Goal: Information Seeking & Learning: Learn about a topic

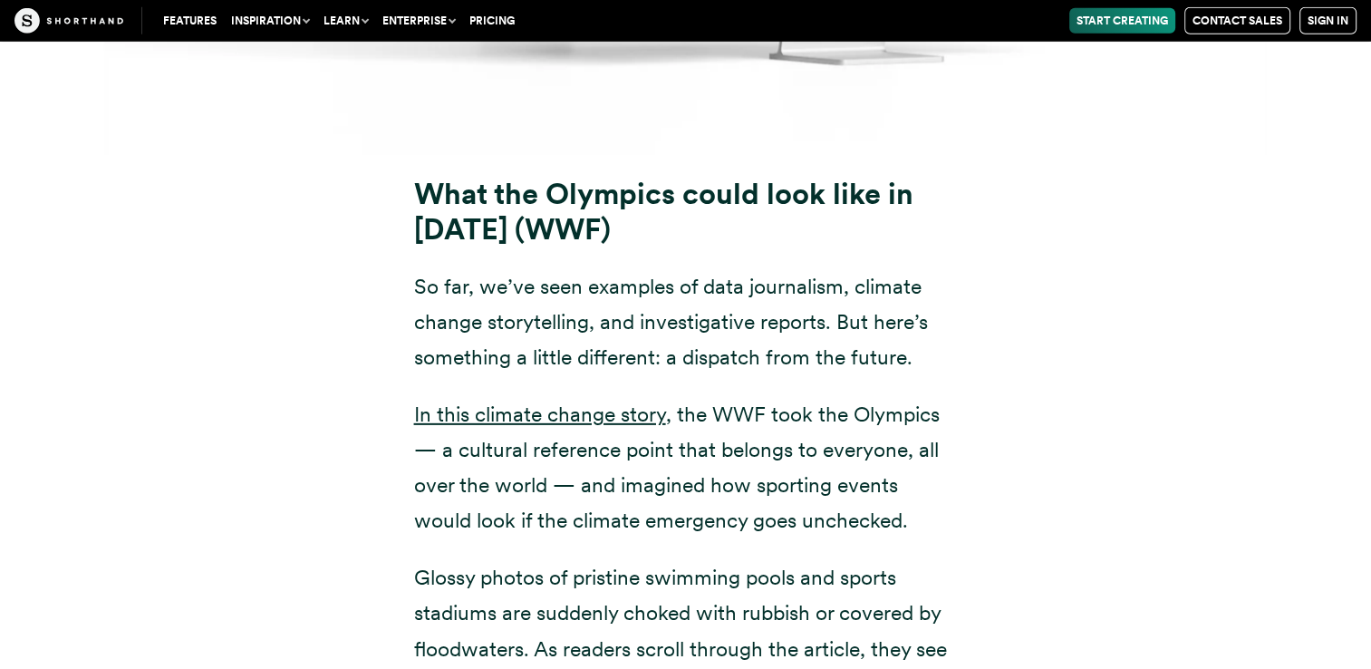
scroll to position [19152, 0]
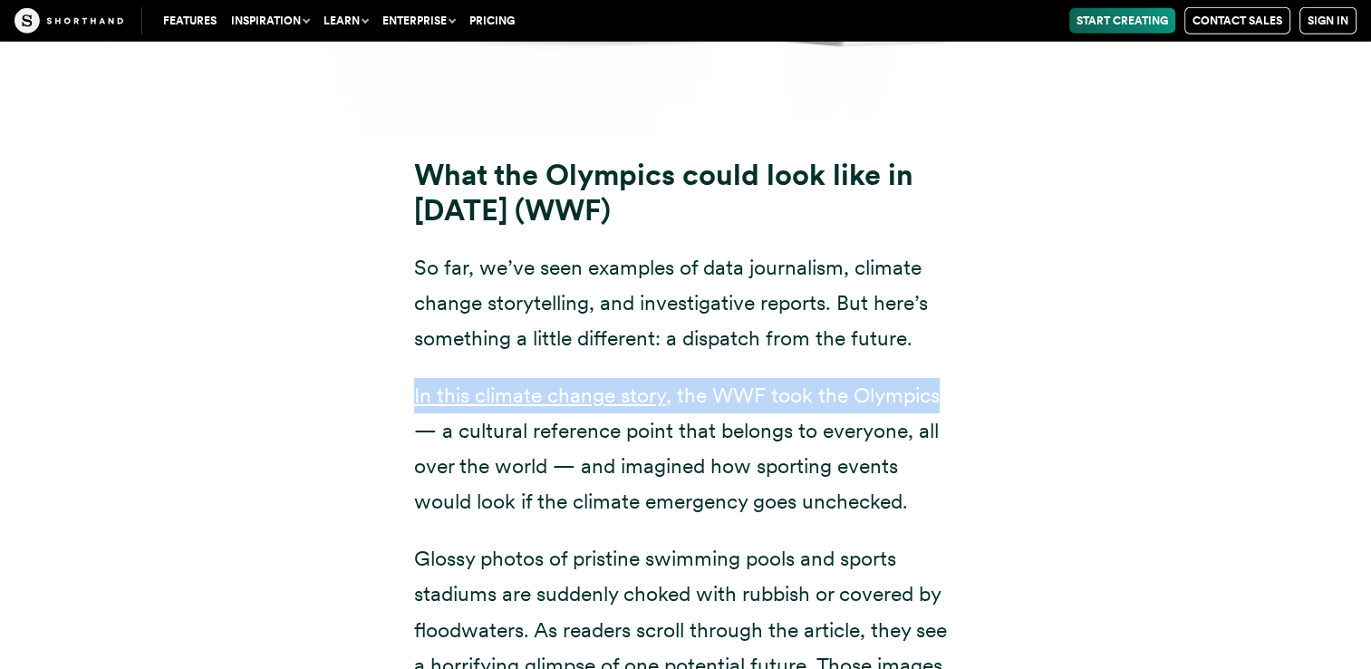
drag, startPoint x: 1091, startPoint y: 253, endPoint x: 1037, endPoint y: 304, distance: 74.4
click at [1037, 304] on div "What the Olympics could look like in [DATE] (WWF) So far, we’ve seen examples o…" at bounding box center [686, 537] width 1233 height 803
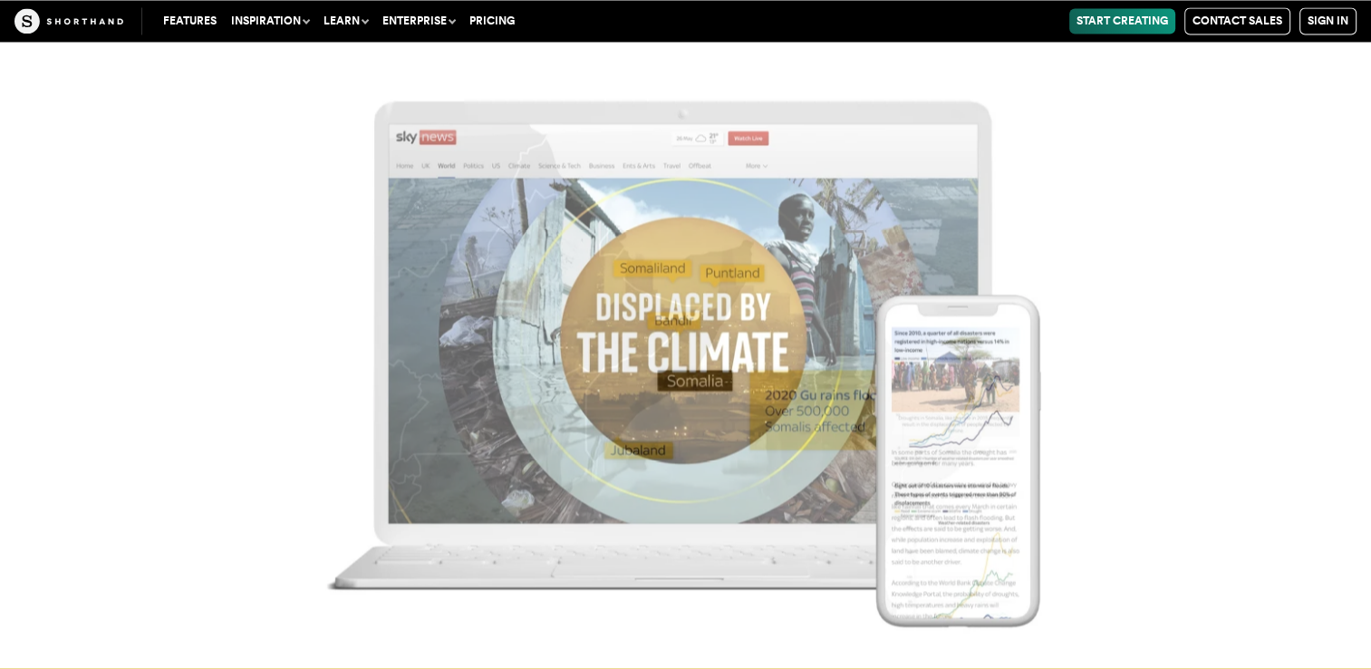
scroll to position [10065, 0]
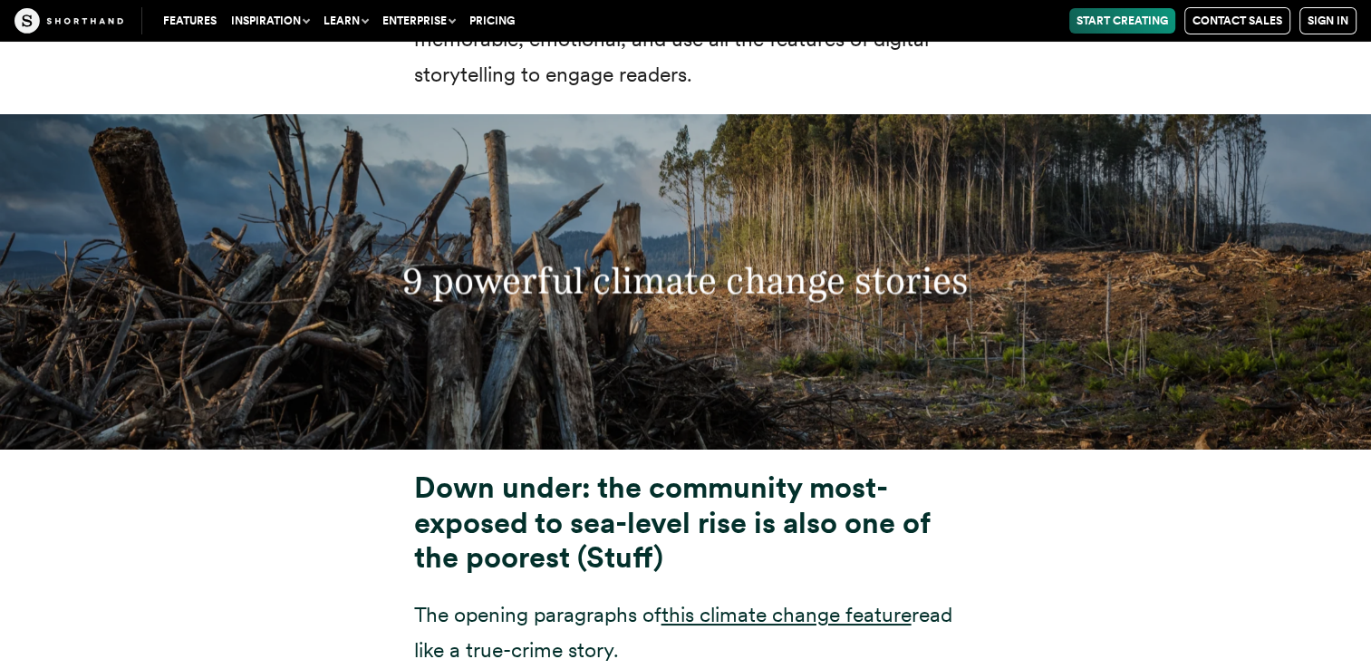
click at [1136, 250] on div "9 powerful climate change stories" at bounding box center [685, 281] width 1371 height 334
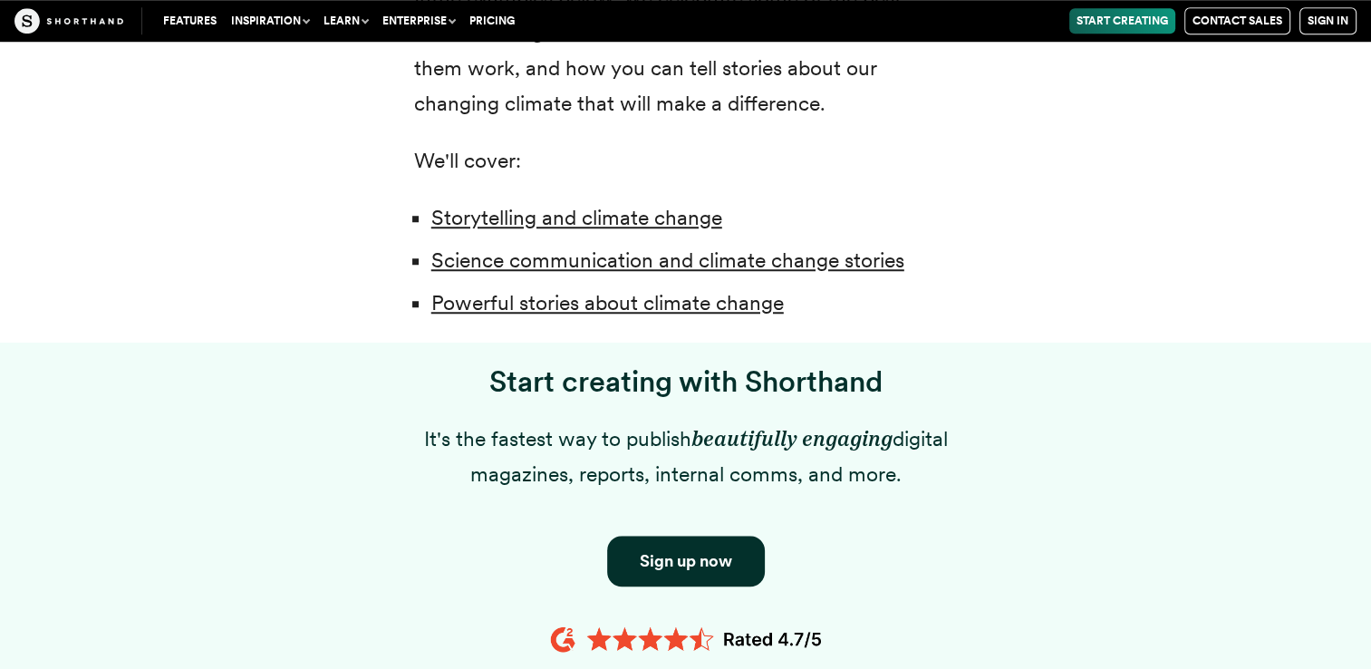
scroll to position [1379, 0]
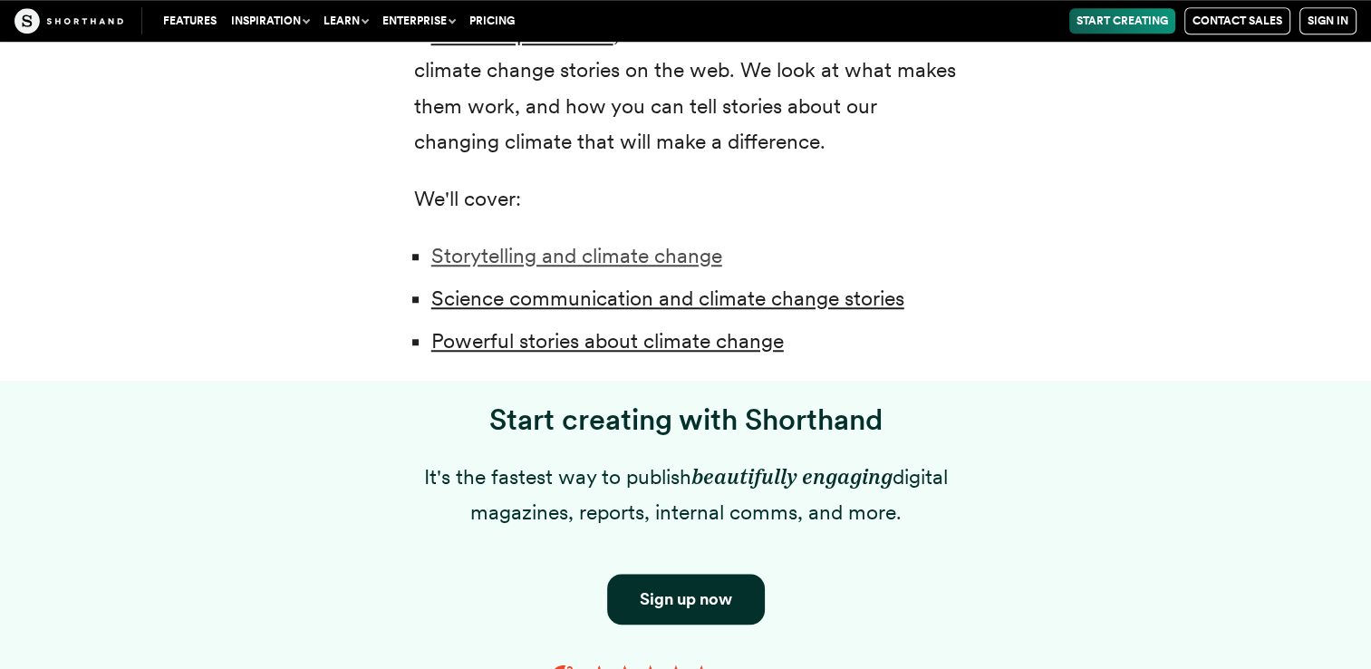
click at [692, 252] on link "Storytelling and climate change" at bounding box center [576, 255] width 291 height 25
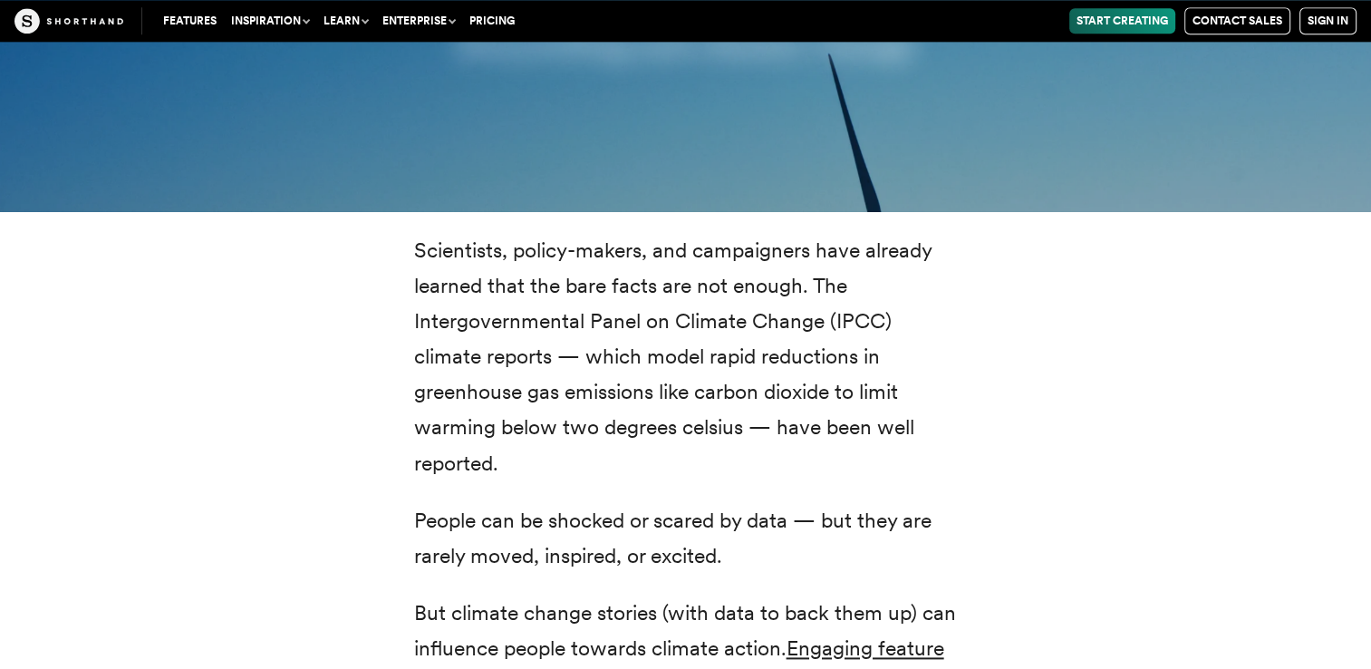
scroll to position [2321, 0]
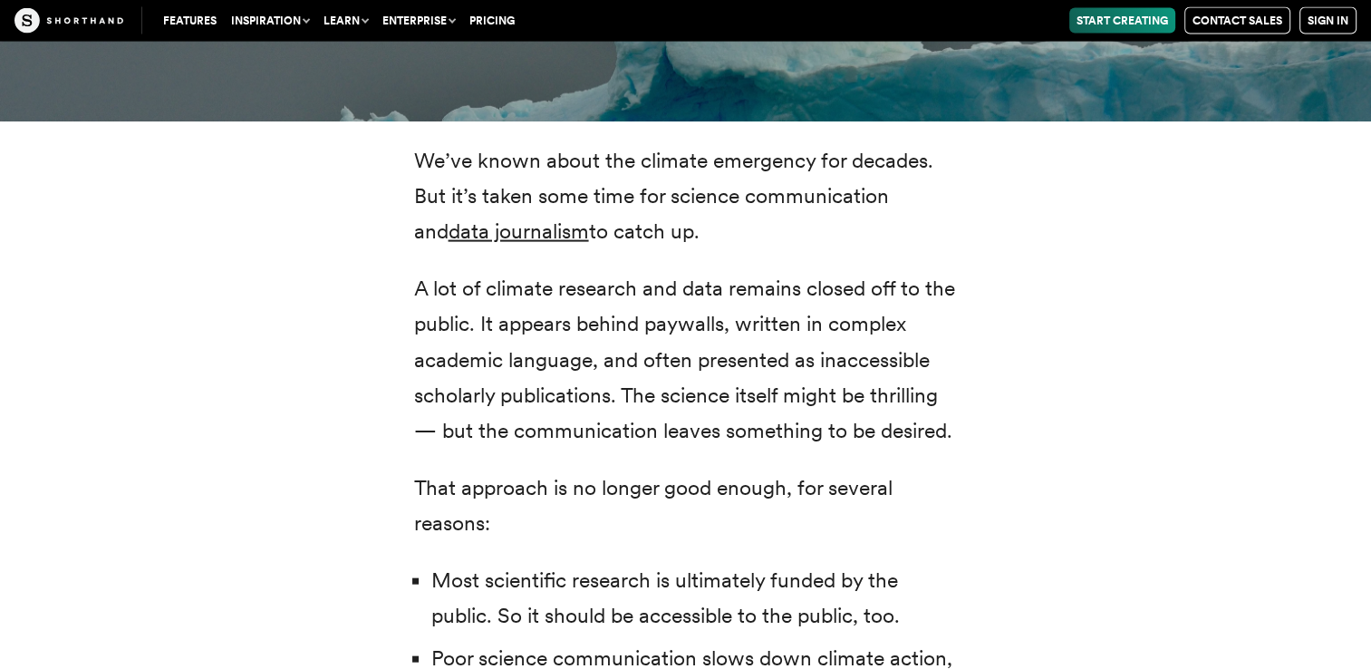
scroll to position [3842, 0]
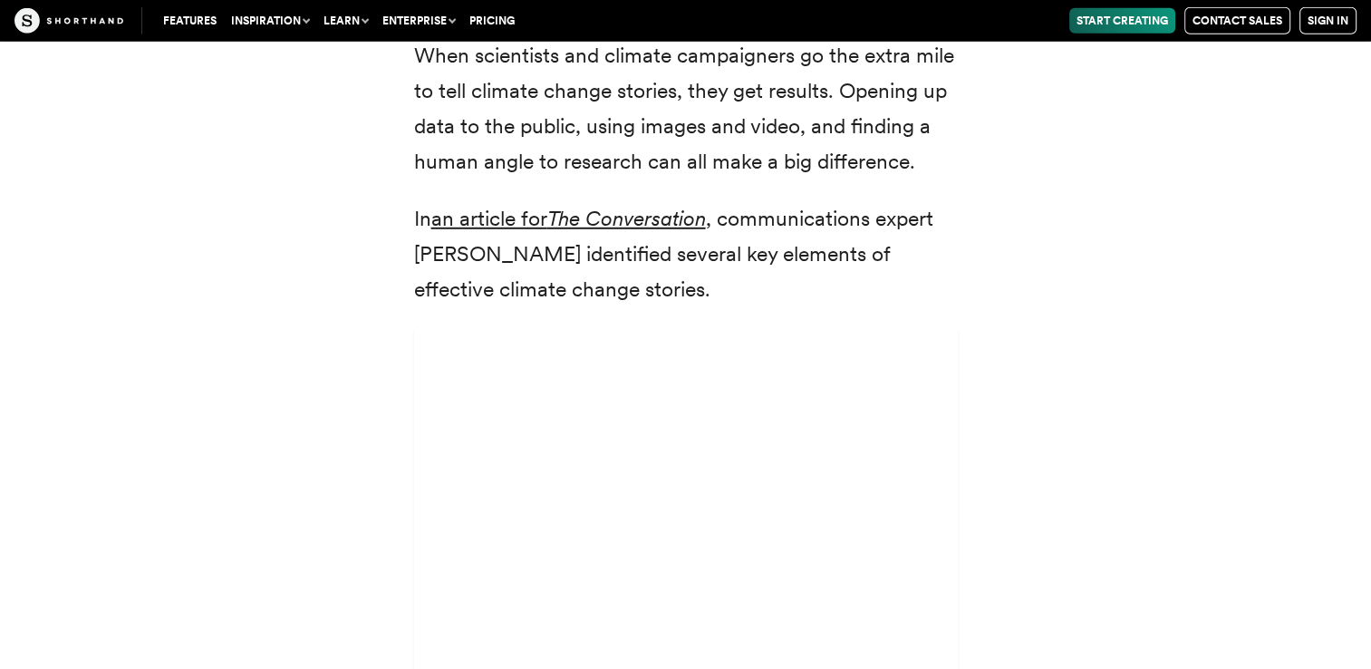
scroll to position [5221, 0]
